Goal: Information Seeking & Learning: Learn about a topic

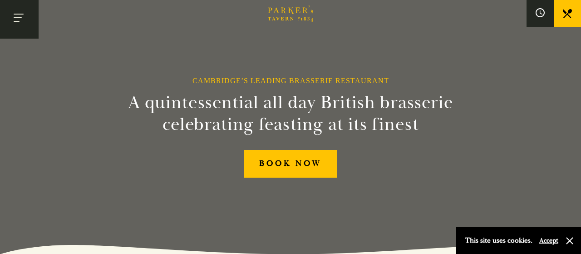
click at [19, 20] on button "Toggle navigation" at bounding box center [19, 19] width 39 height 39
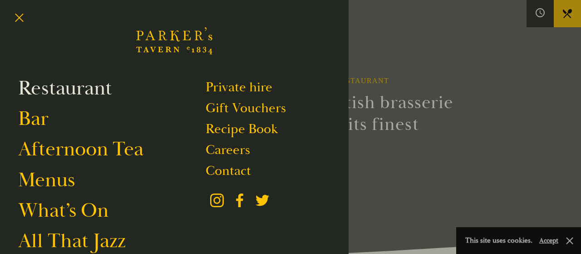
click at [54, 90] on link "Restaurant" at bounding box center [65, 87] width 94 height 25
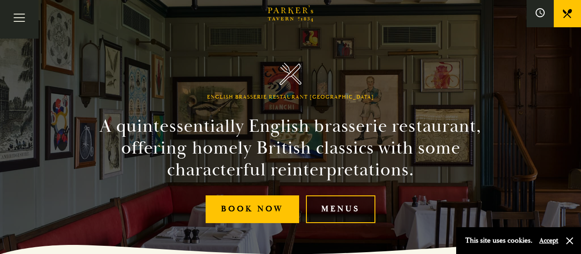
click at [332, 211] on link "Menus" at bounding box center [340, 209] width 69 height 28
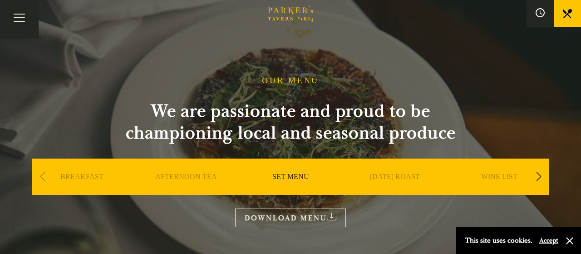
click at [414, 177] on link "[DATE] ROAST" at bounding box center [395, 190] width 50 height 36
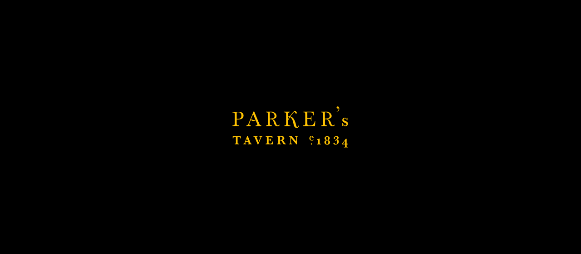
scroll to position [189, 0]
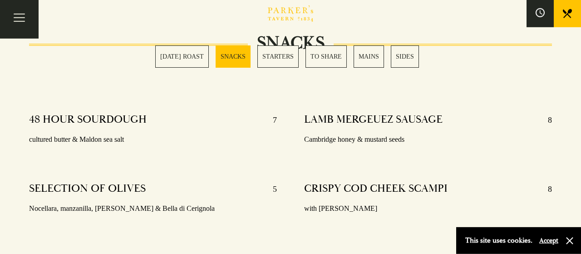
scroll to position [614, 0]
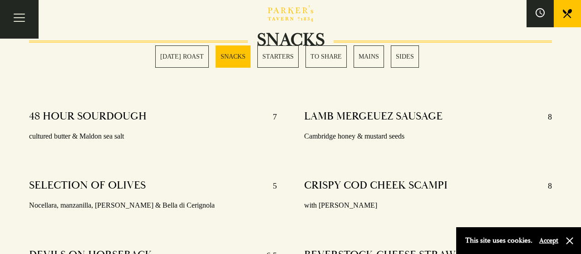
click at [171, 60] on link "[DATE] ROAST" at bounding box center [182, 56] width 54 height 22
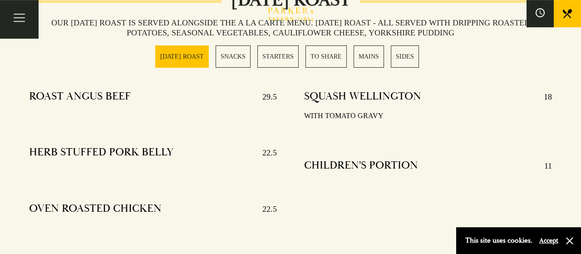
scroll to position [358, 0]
